Goal: Navigation & Orientation: Find specific page/section

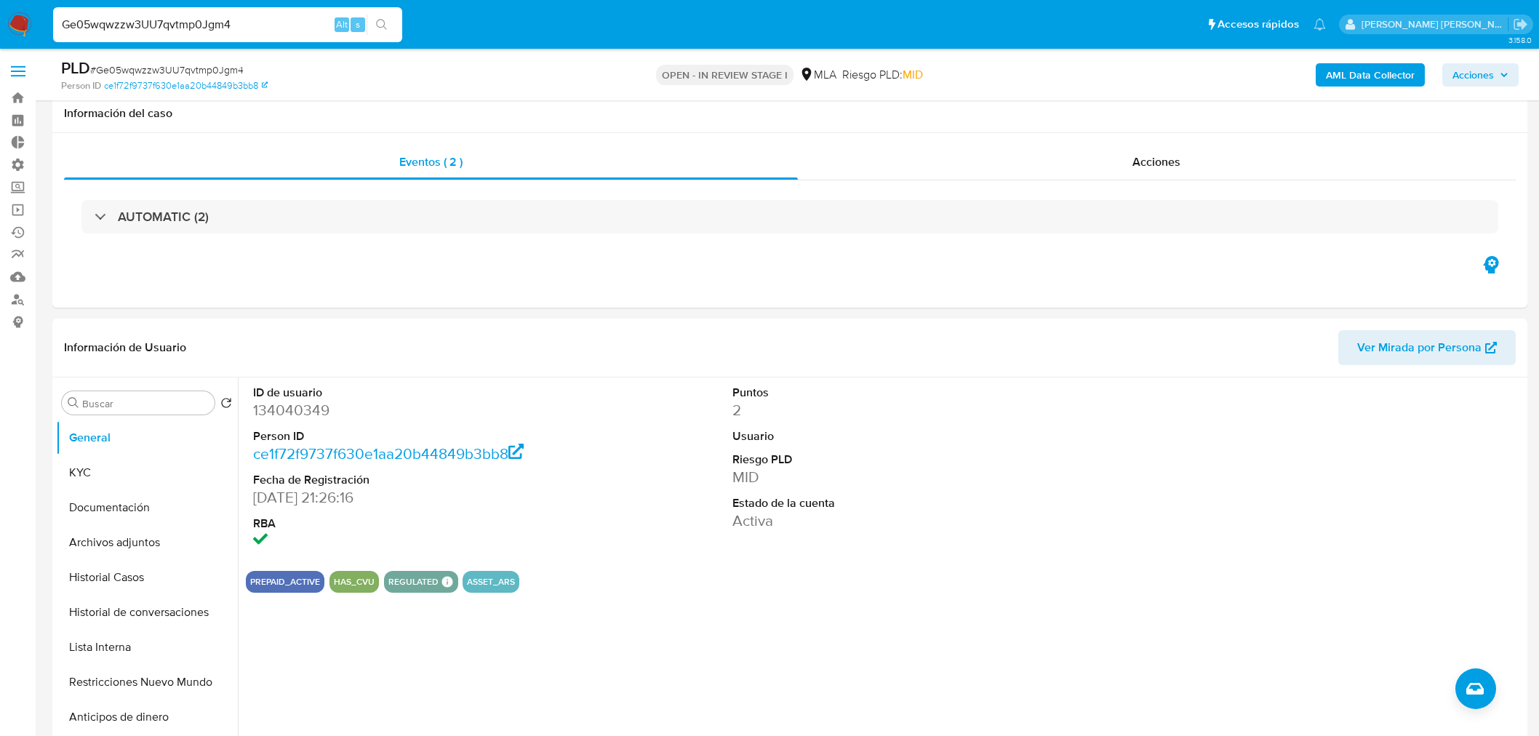
select select "10"
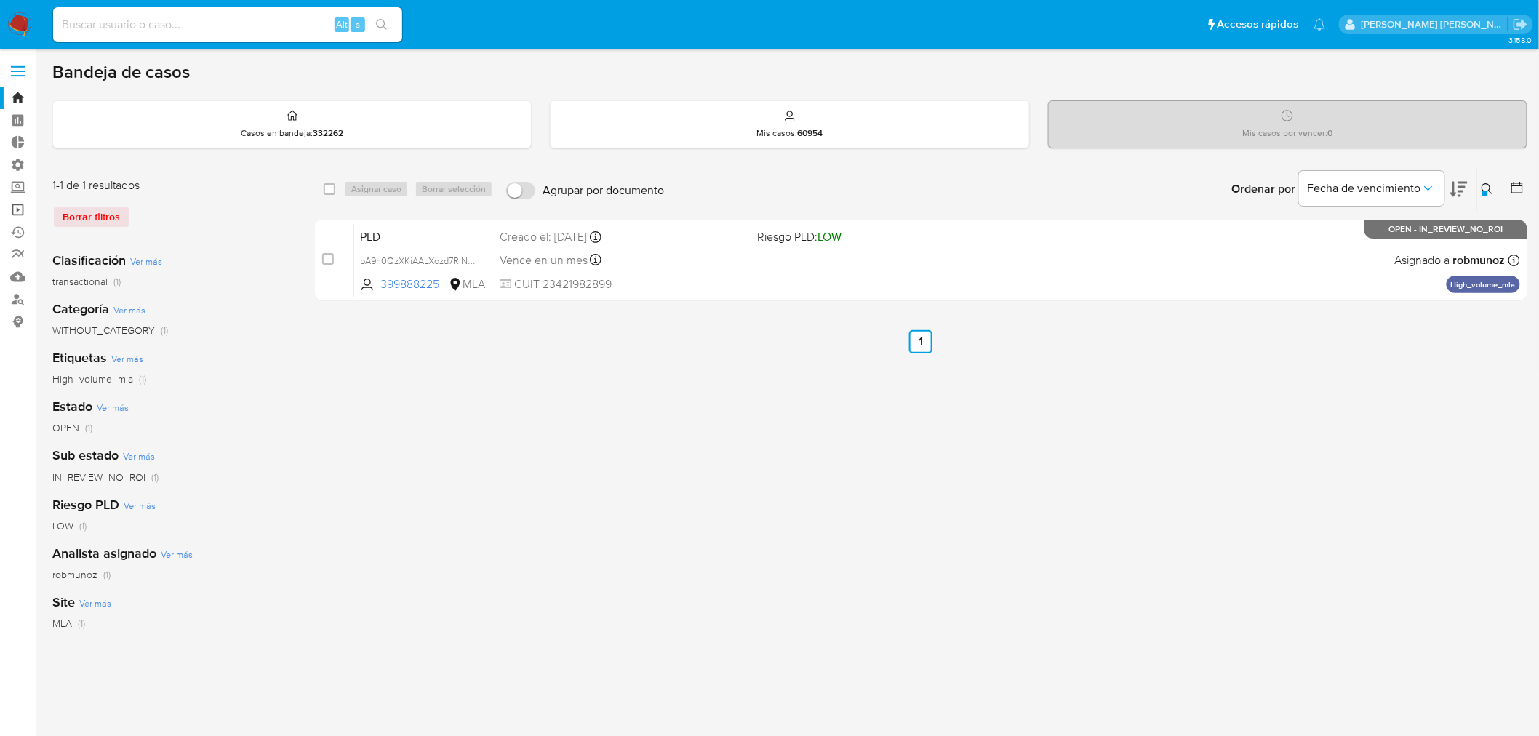
click at [25, 207] on link "Operaciones masivas" at bounding box center [86, 210] width 173 height 23
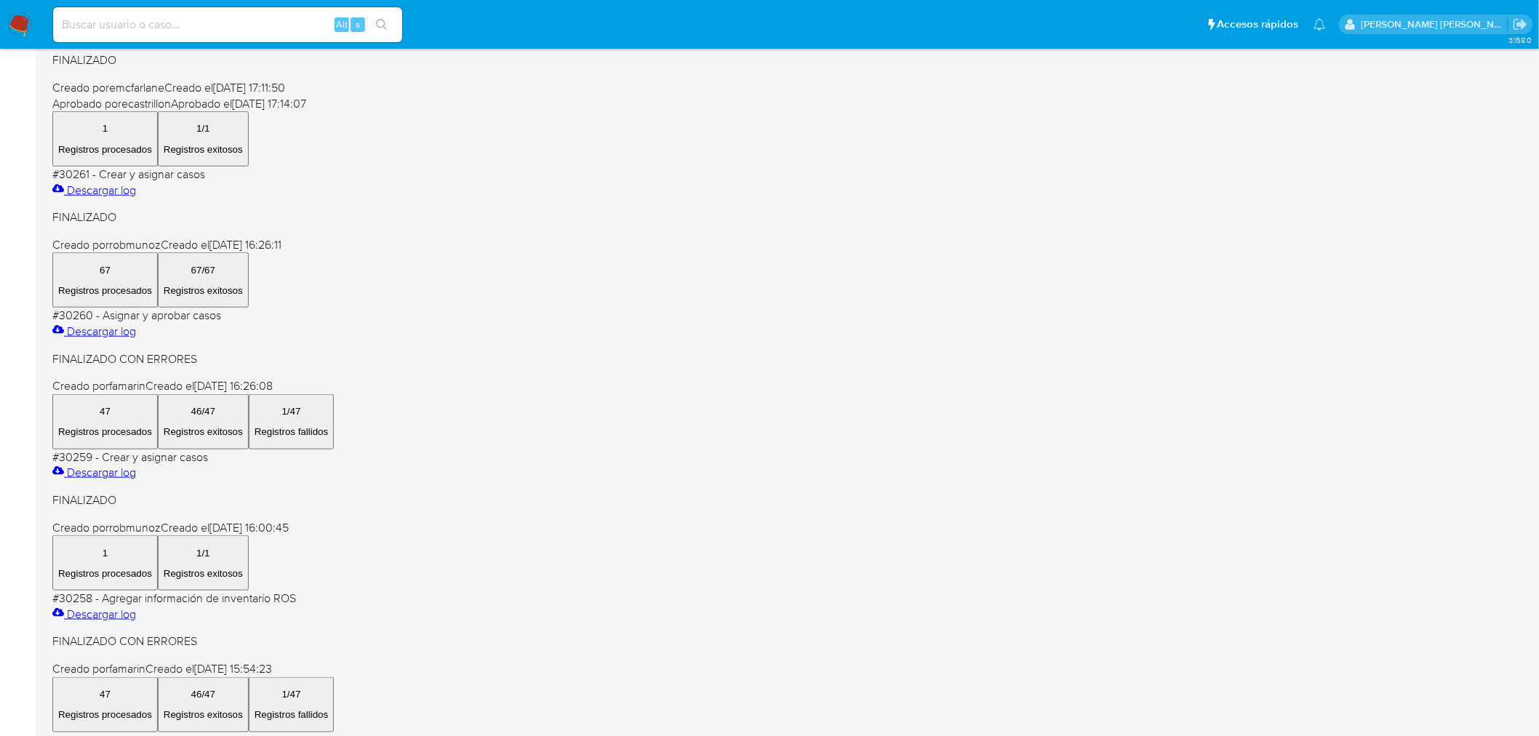
scroll to position [478, 0]
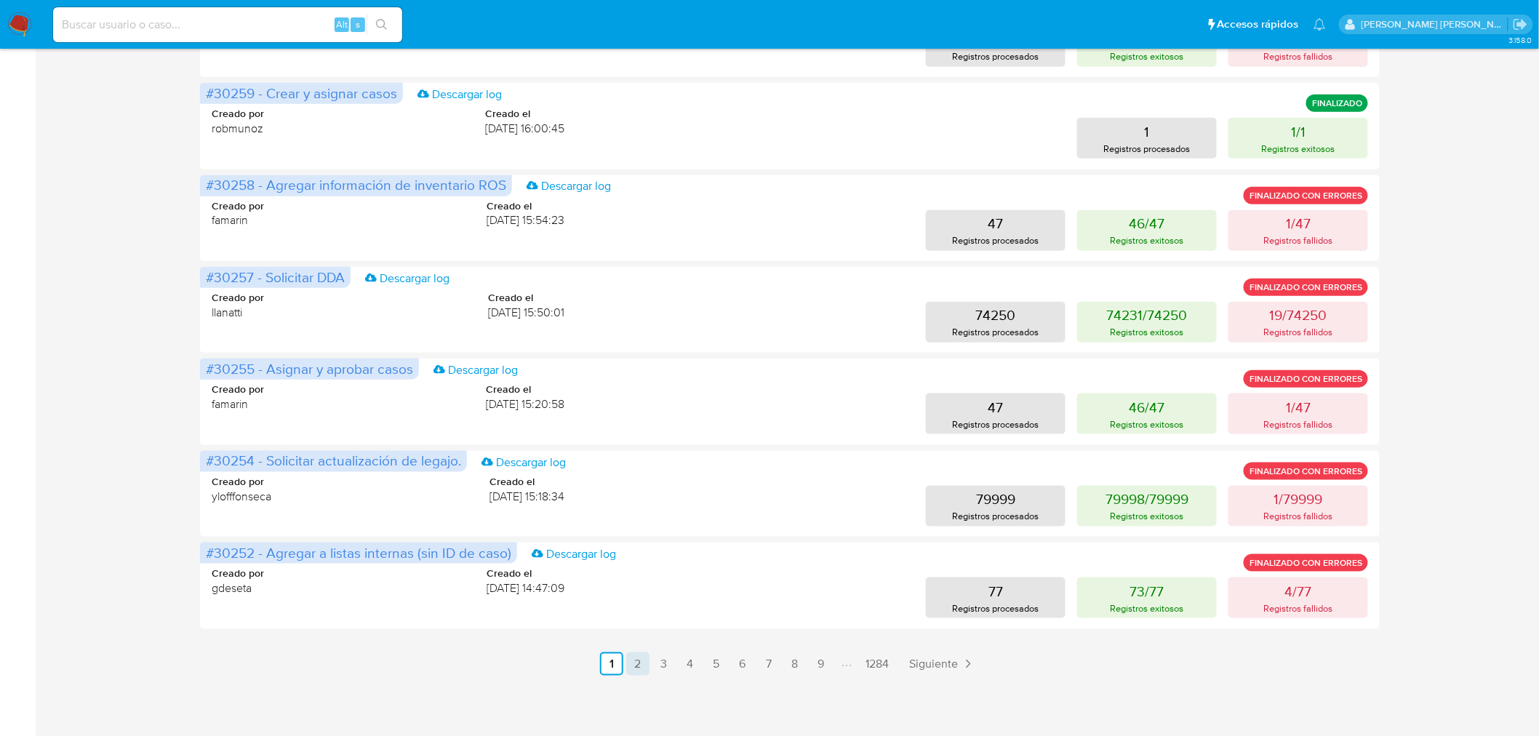
click at [639, 659] on link "2" at bounding box center [637, 663] width 23 height 23
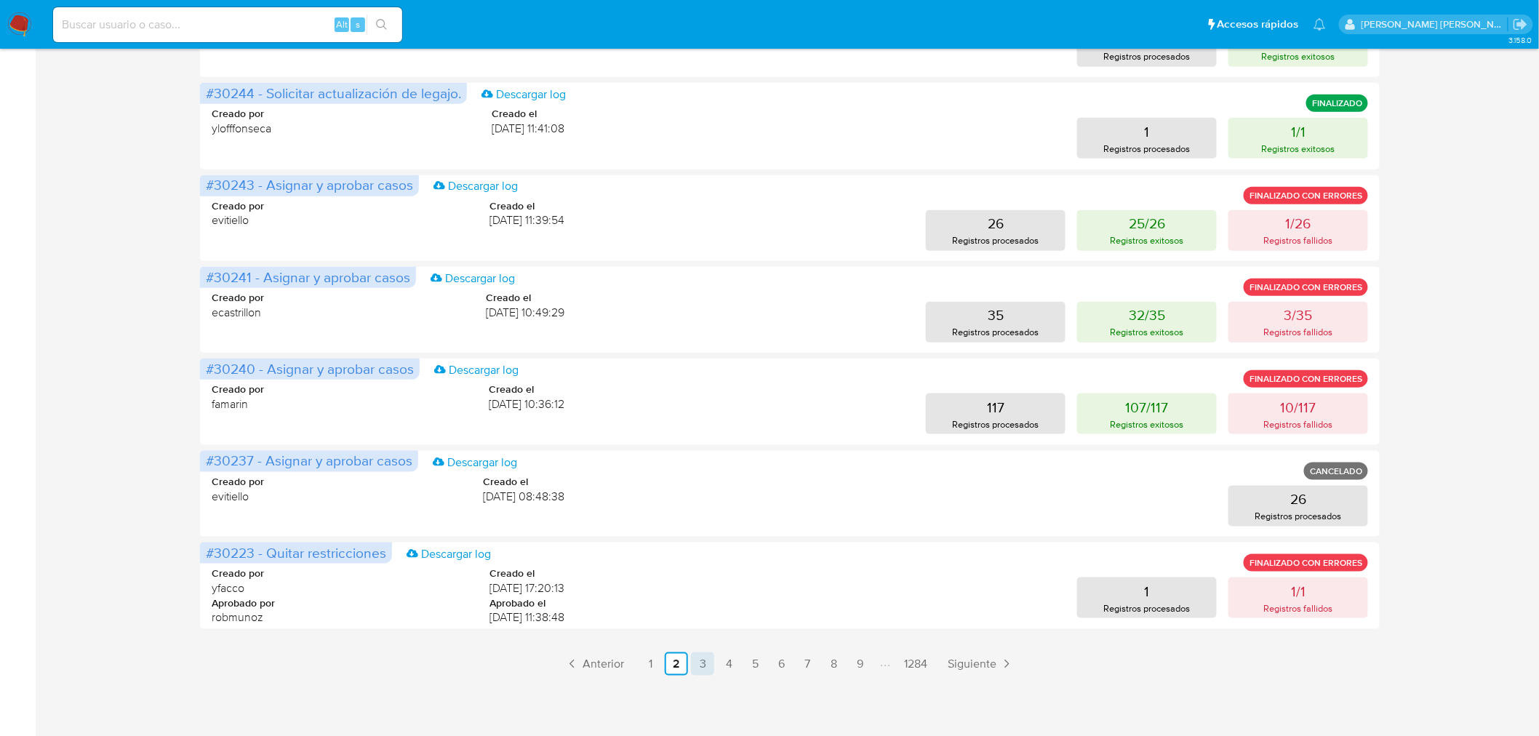
click at [707, 666] on link "3" at bounding box center [702, 663] width 23 height 23
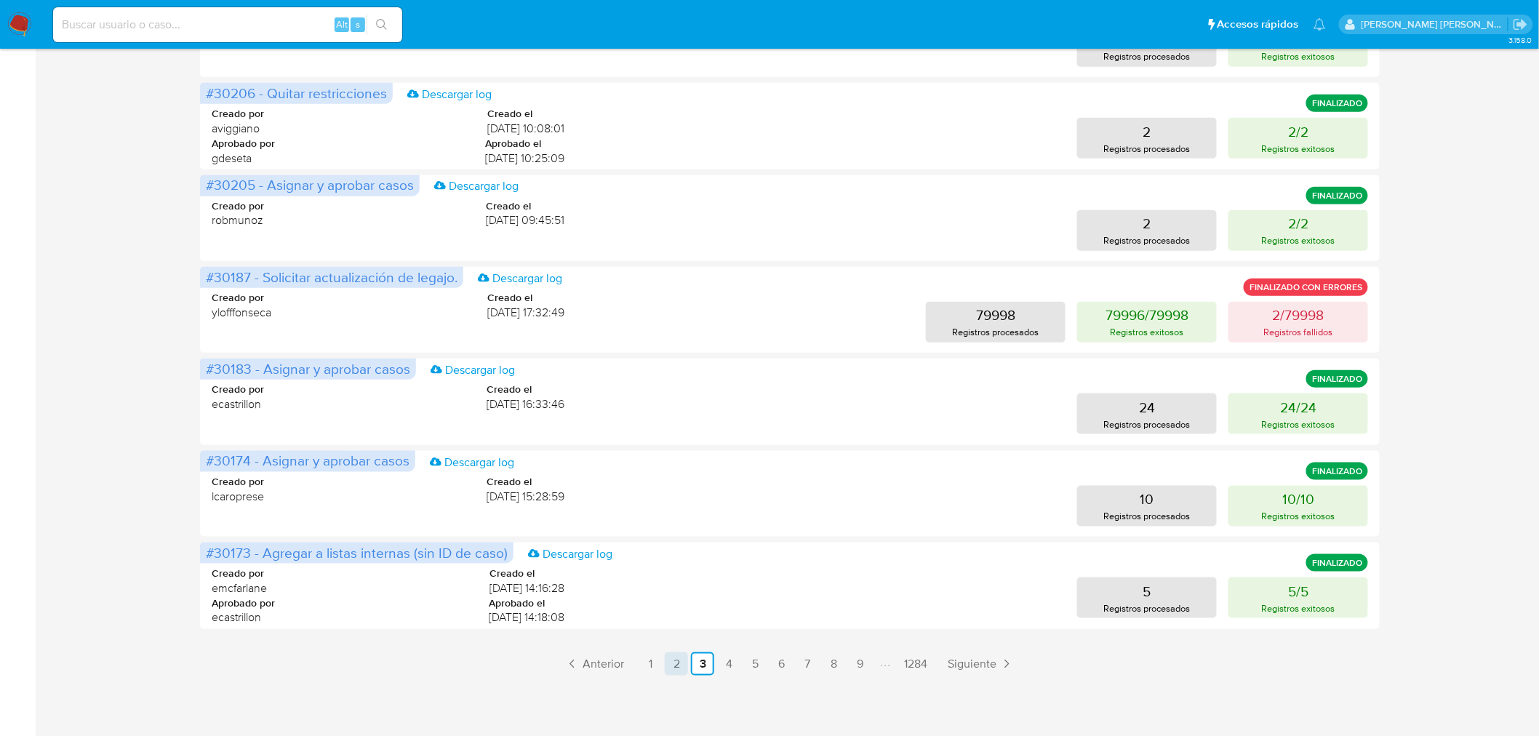
click at [685, 660] on link "2" at bounding box center [676, 663] width 23 height 23
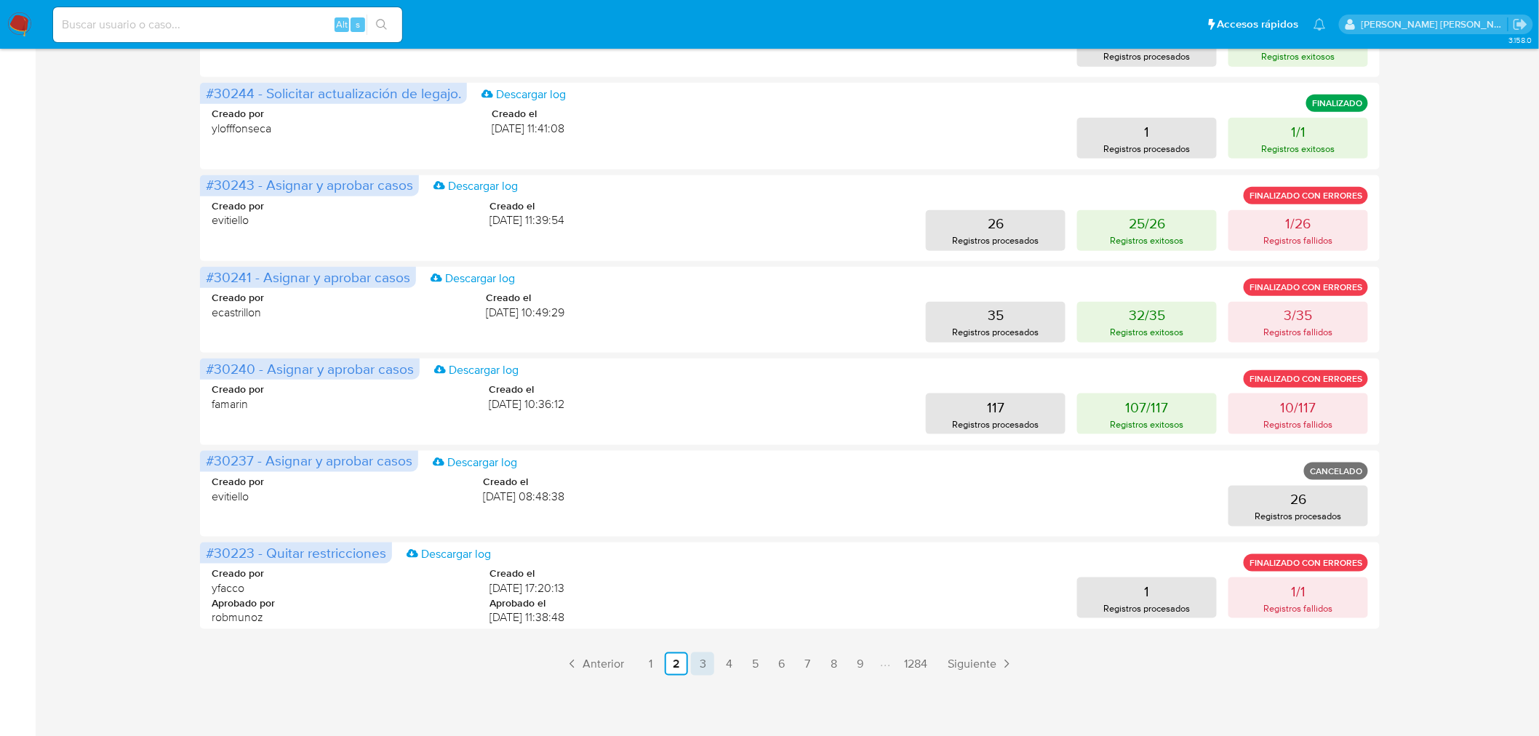
click at [657, 666] on link "1" at bounding box center [650, 663] width 23 height 23
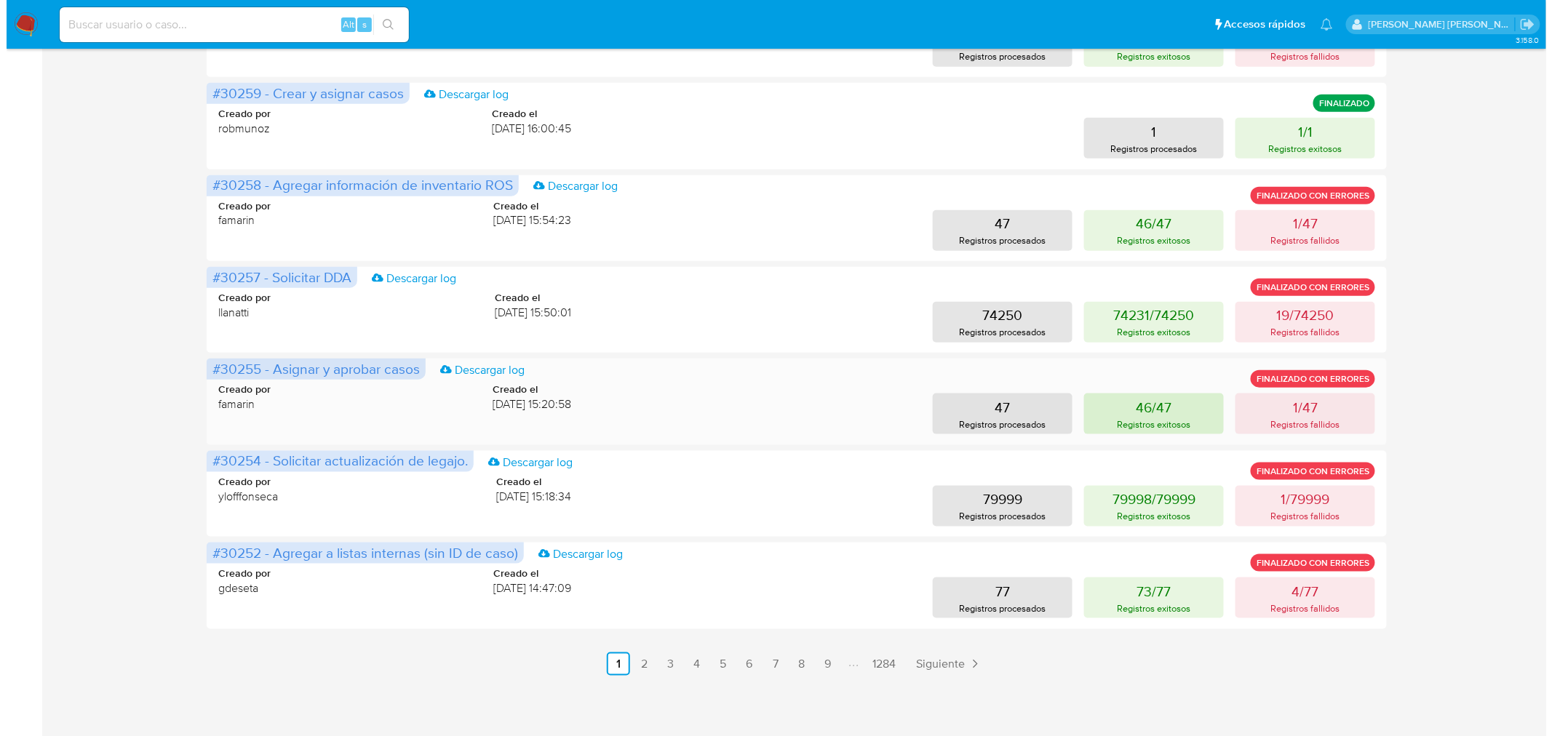
scroll to position [236, 0]
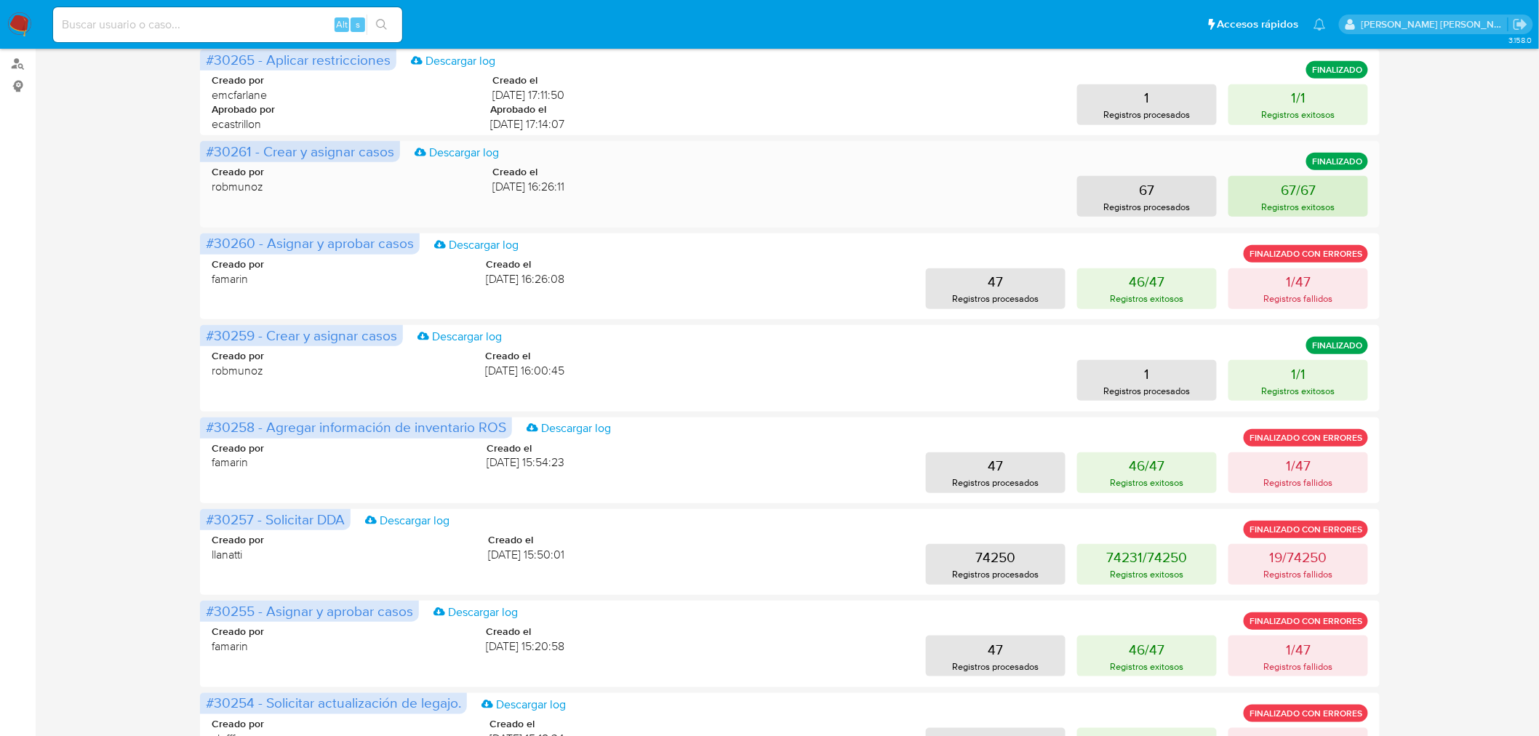
click at [1304, 204] on p "Registros exitosos" at bounding box center [1298, 207] width 73 height 14
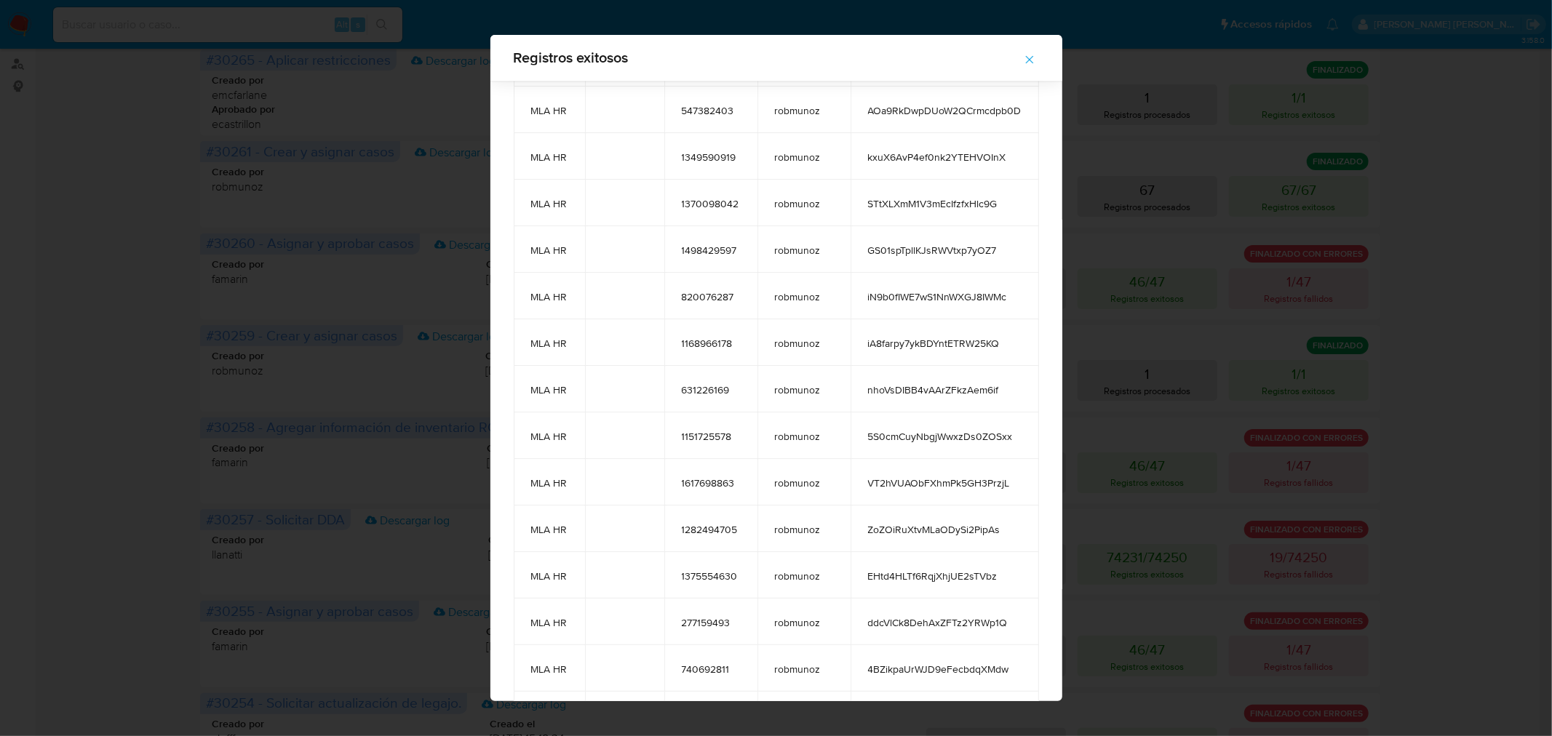
scroll to position [2558, 0]
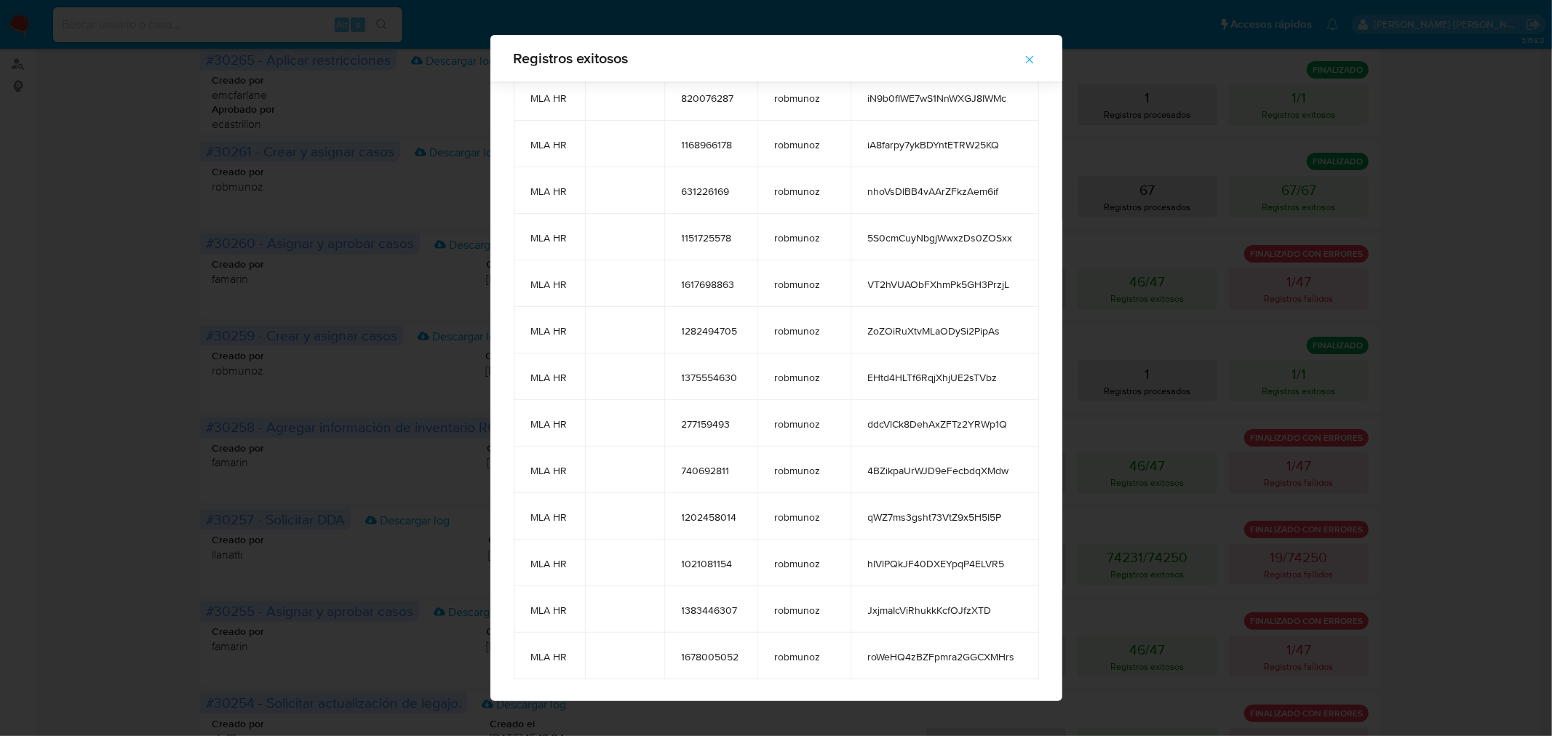
drag, startPoint x: 674, startPoint y: 114, endPoint x: 1031, endPoint y: 650, distance: 643.8
